Goal: Transaction & Acquisition: Purchase product/service

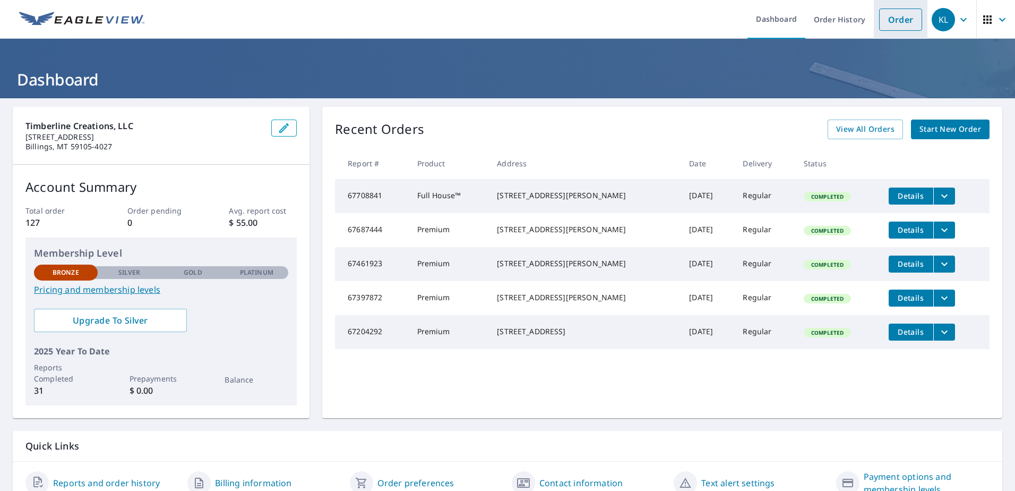
click at [913, 25] on link "Order" at bounding box center [900, 19] width 43 height 22
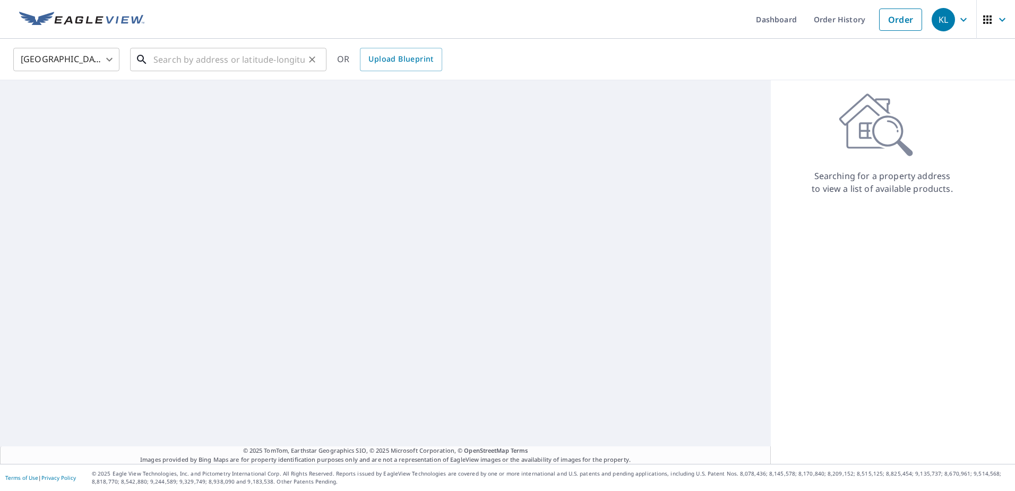
click at [196, 55] on input "text" at bounding box center [228, 60] width 151 height 30
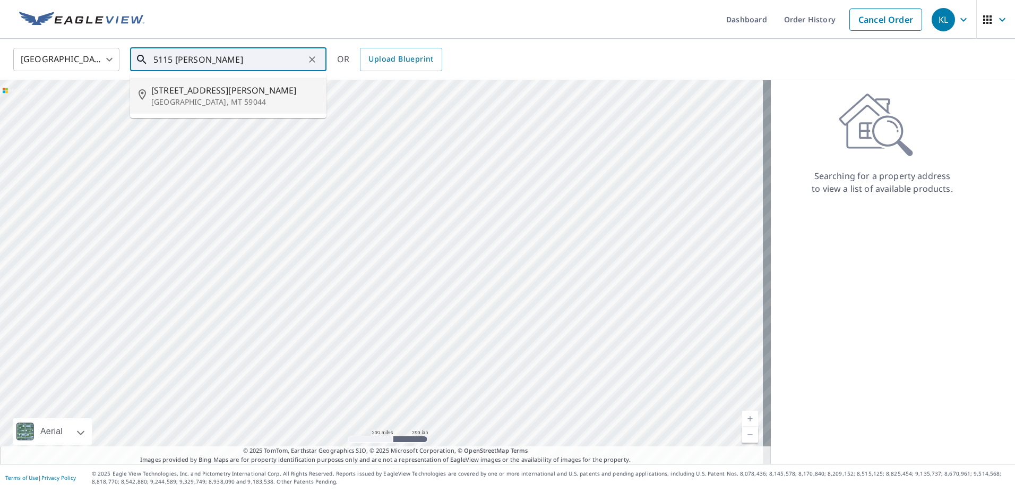
click at [217, 94] on span "[STREET_ADDRESS][PERSON_NAME]" at bounding box center [234, 90] width 167 height 13
type input "[STREET_ADDRESS][PERSON_NAME]"
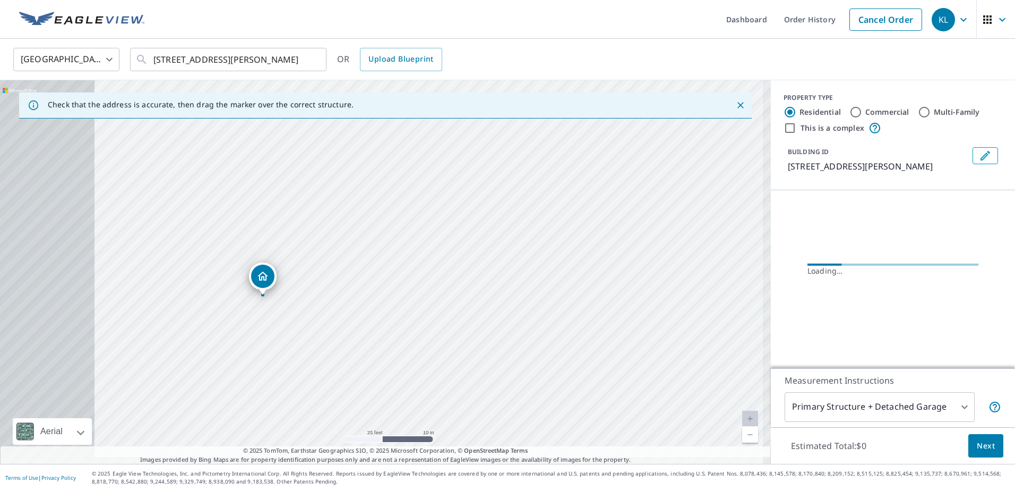
drag, startPoint x: 272, startPoint y: 228, endPoint x: 522, endPoint y: 220, distance: 249.2
click at [522, 220] on div "[STREET_ADDRESS][PERSON_NAME]" at bounding box center [385, 271] width 771 height 383
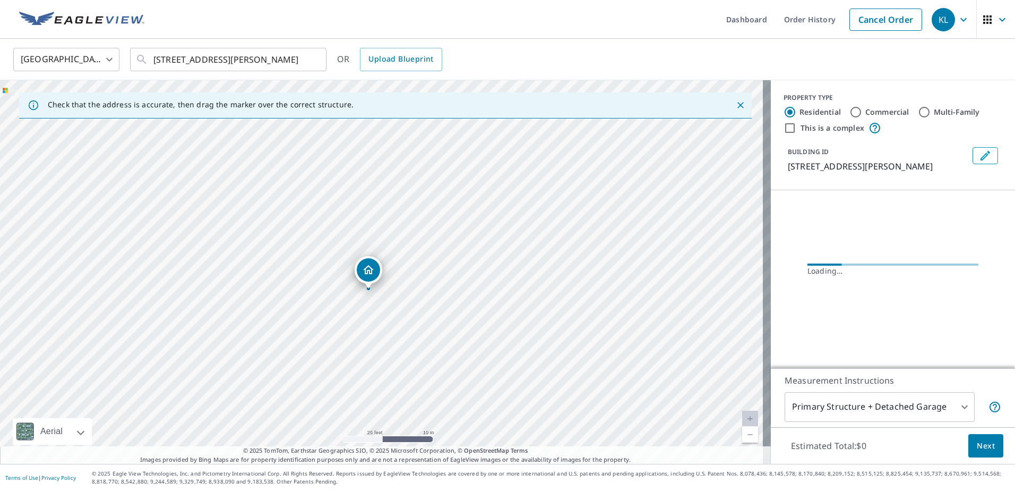
drag, startPoint x: 413, startPoint y: 229, endPoint x: 553, endPoint y: 213, distance: 140.6
click at [553, 213] on div "[STREET_ADDRESS][PERSON_NAME]" at bounding box center [385, 271] width 771 height 383
drag, startPoint x: 535, startPoint y: 234, endPoint x: 663, endPoint y: 304, distance: 145.9
click at [663, 304] on div "[STREET_ADDRESS][PERSON_NAME]" at bounding box center [385, 271] width 771 height 383
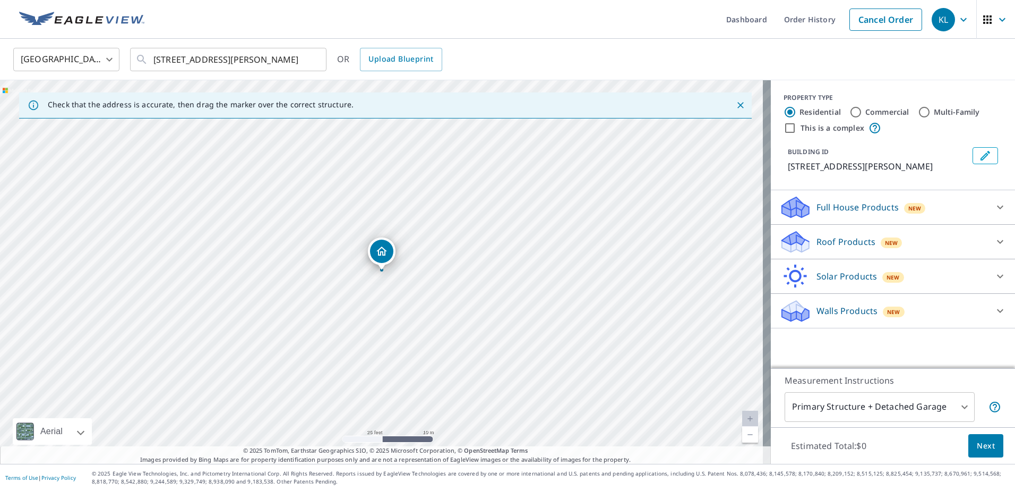
click at [848, 210] on p "Full House Products" at bounding box center [858, 207] width 82 height 13
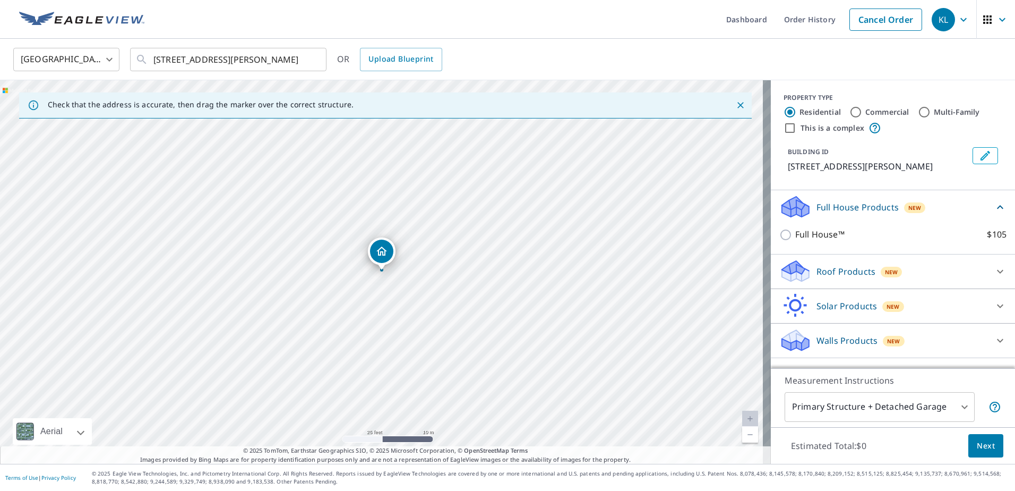
click at [851, 272] on p "Roof Products" at bounding box center [846, 271] width 59 height 13
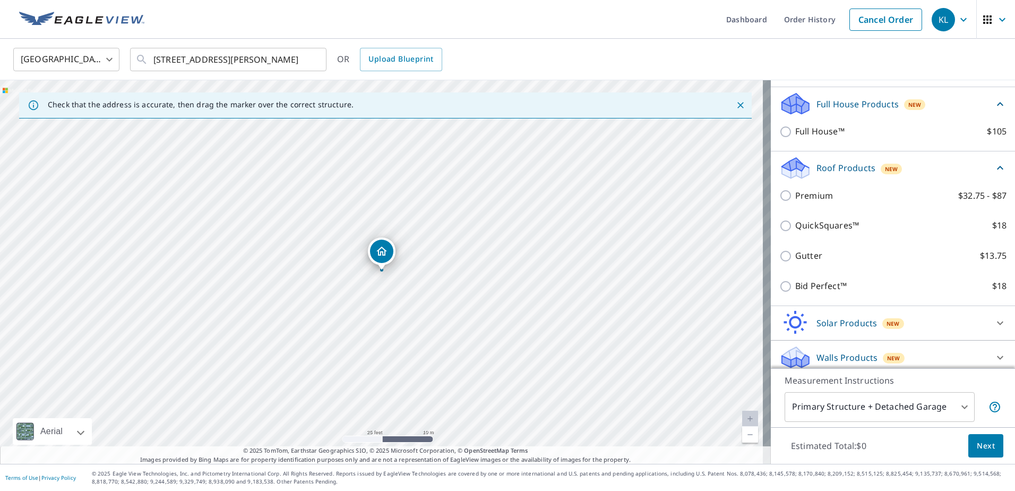
scroll to position [106, 0]
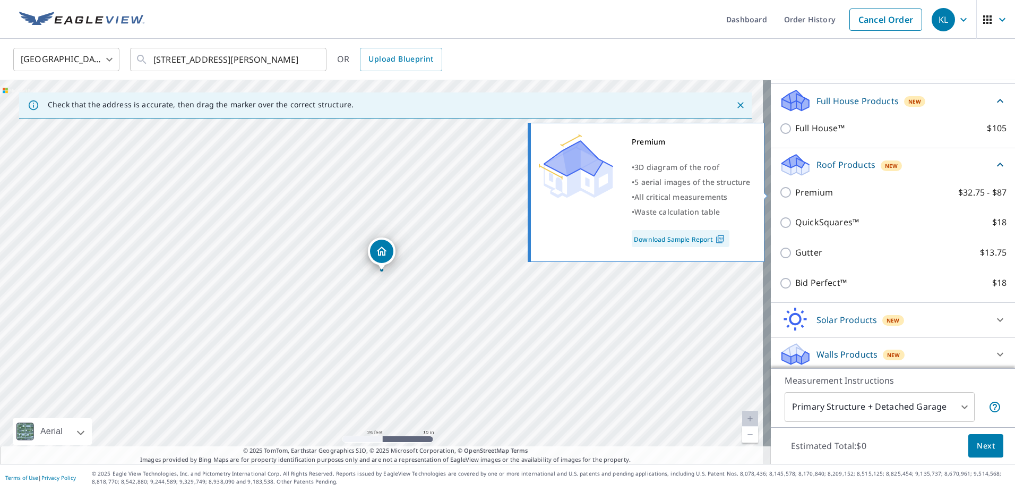
click at [780, 193] on input "Premium $32.75 - $87" at bounding box center [788, 192] width 16 height 13
checkbox input "true"
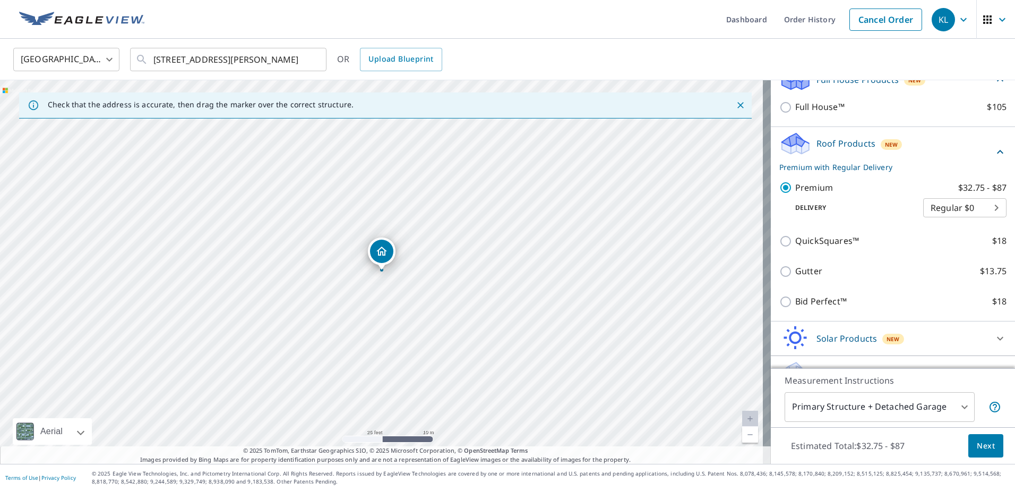
scroll to position [150, 0]
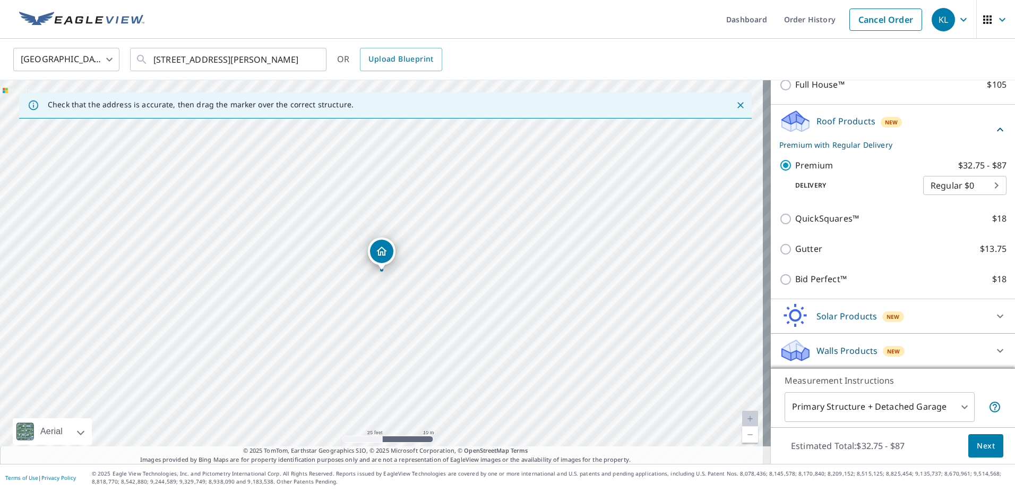
click at [979, 446] on span "Next" at bounding box center [986, 445] width 18 height 13
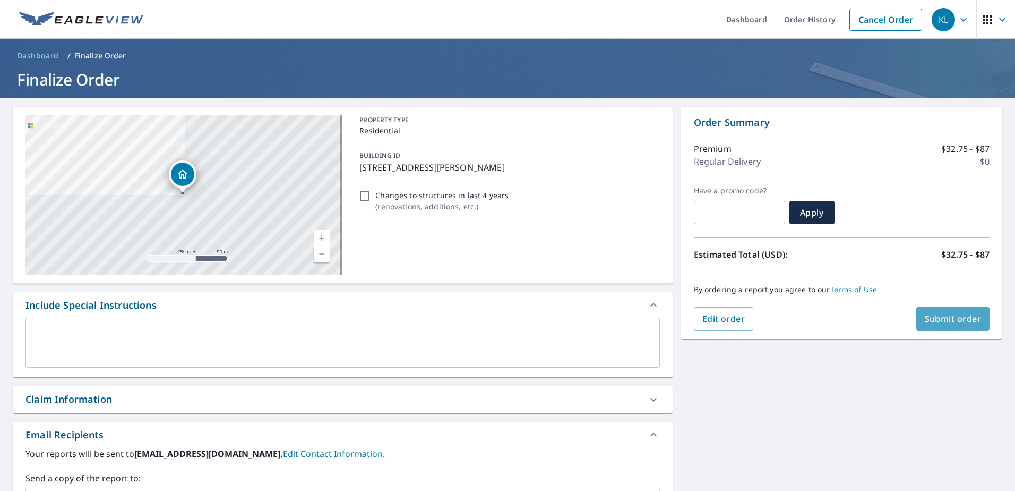
click at [958, 321] on span "Submit order" at bounding box center [953, 319] width 57 height 12
